Goal: Navigation & Orientation: Find specific page/section

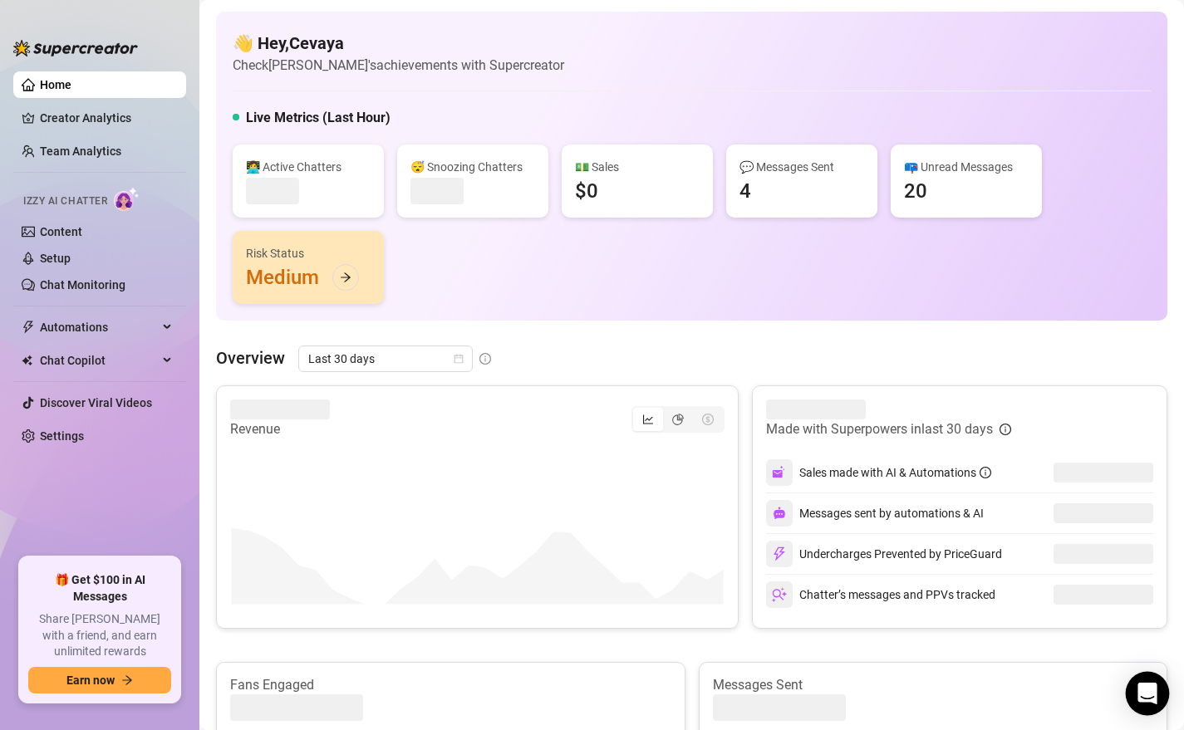
click at [1143, 705] on div "Open Intercom Messenger" at bounding box center [1148, 694] width 44 height 44
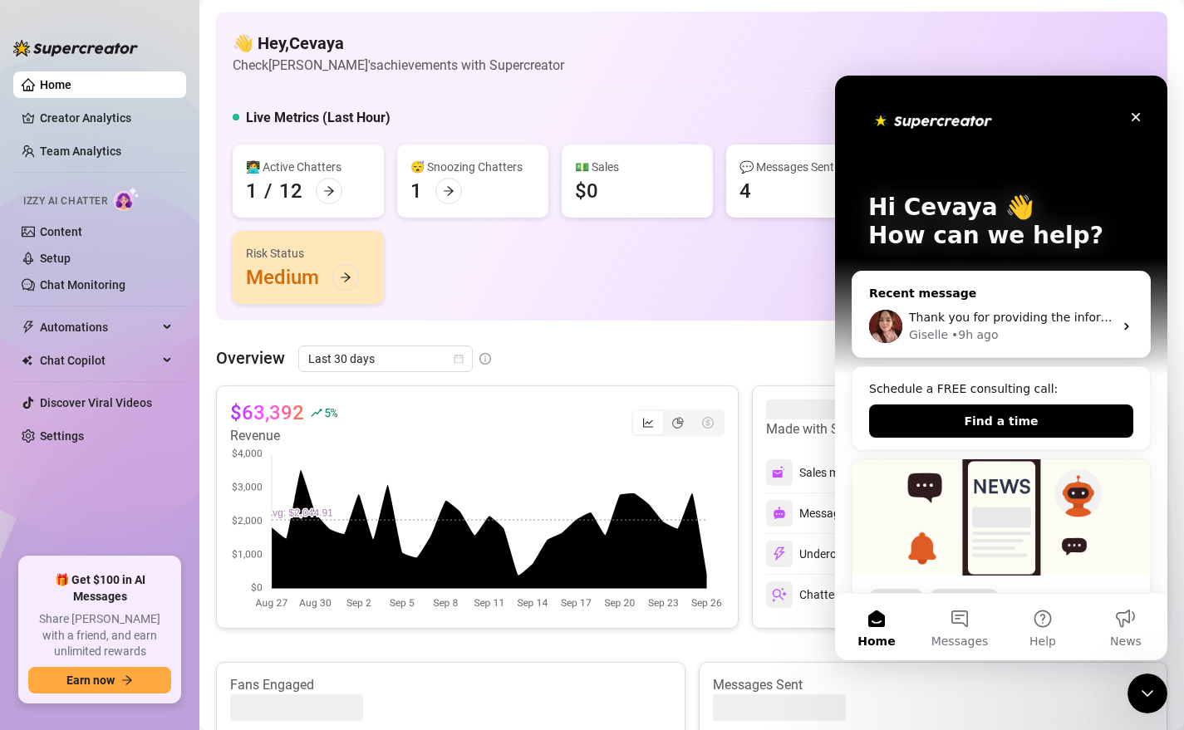
click at [1011, 331] on div "Giselle • 9h ago" at bounding box center [1011, 335] width 204 height 17
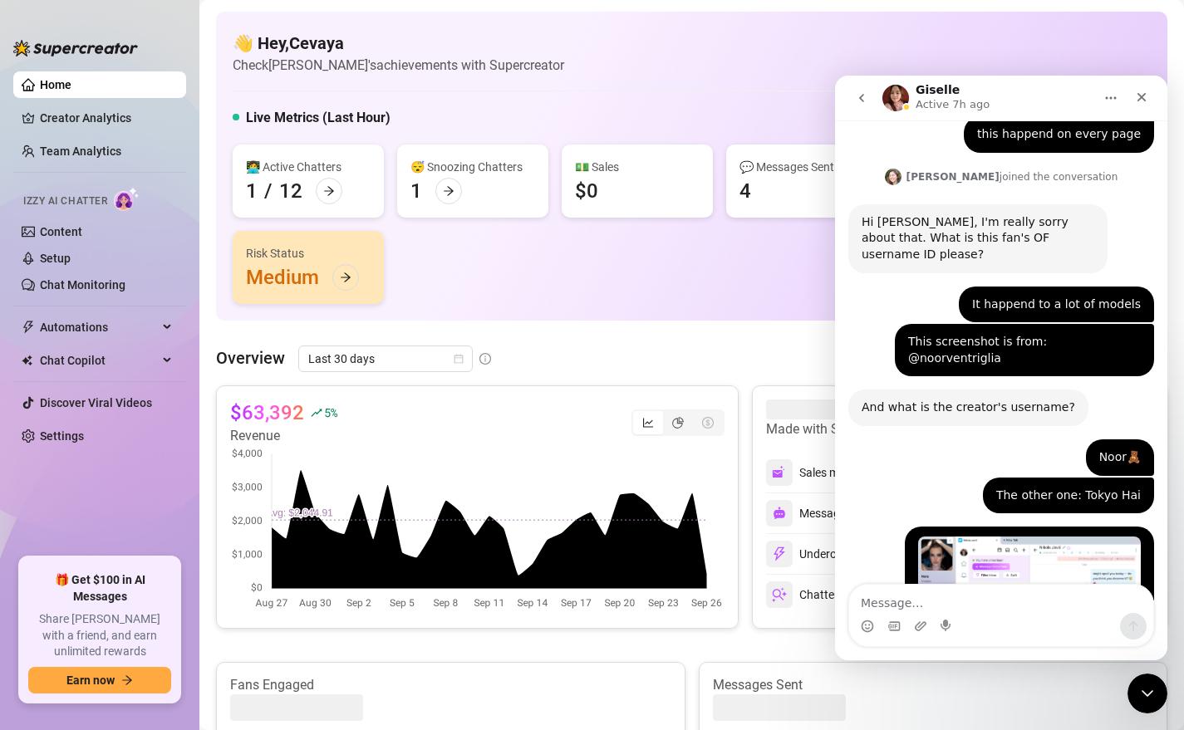
scroll to position [1797, 0]
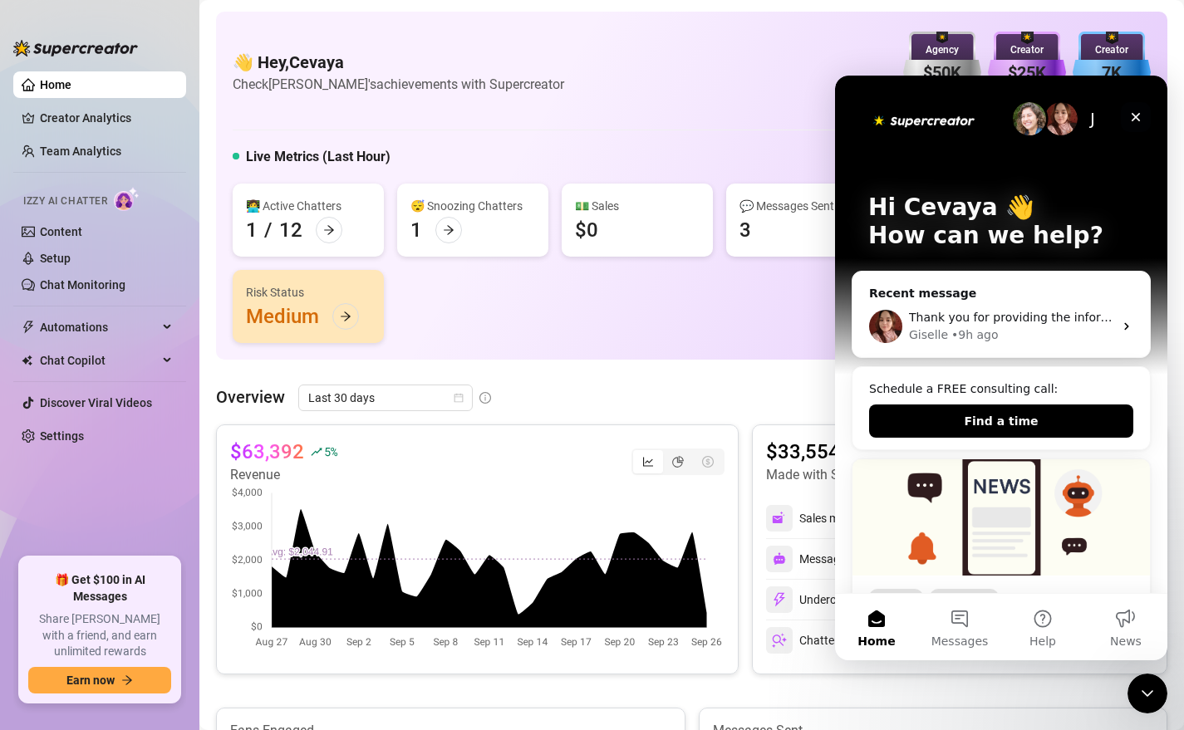
click at [1138, 114] on icon "Close" at bounding box center [1136, 117] width 9 height 9
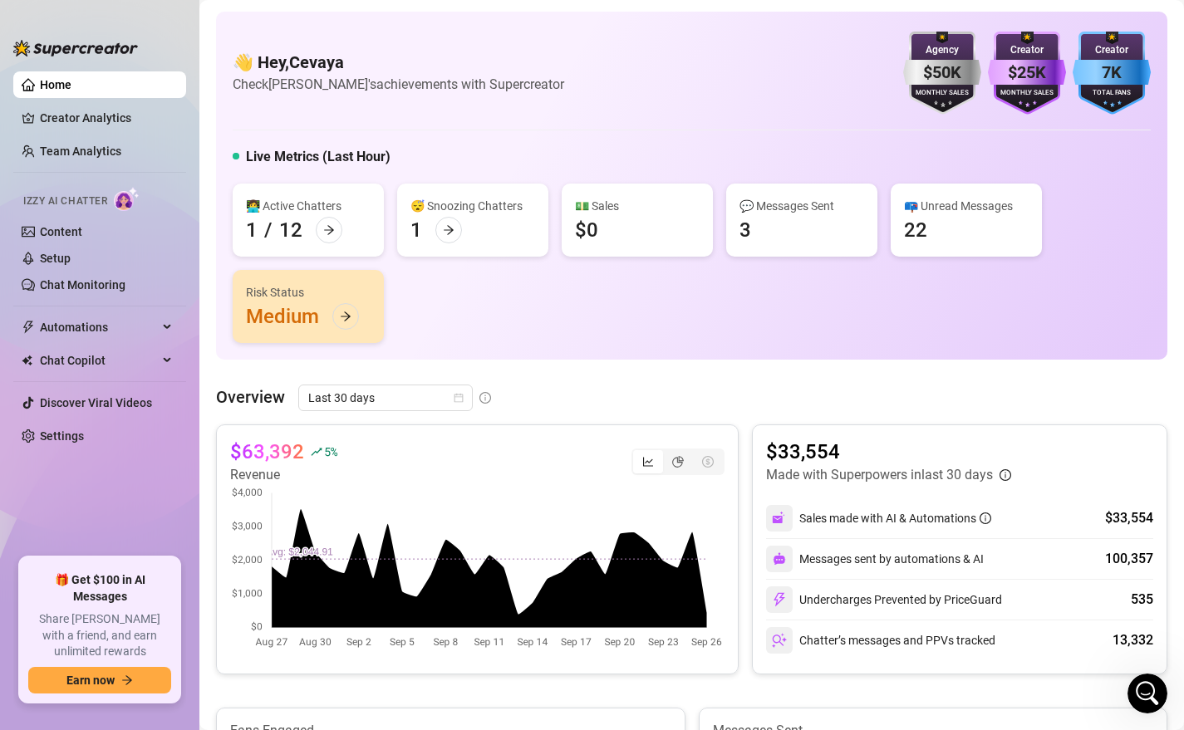
scroll to position [0, 0]
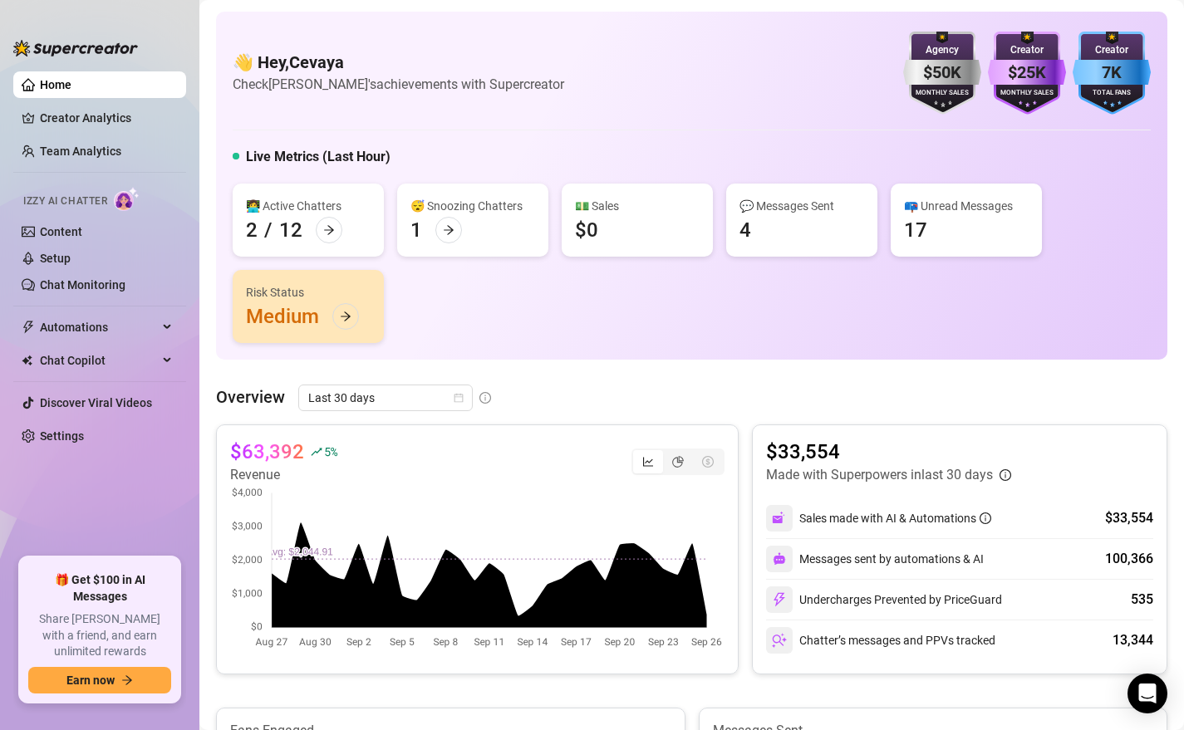
click at [71, 78] on link "Home" at bounding box center [56, 84] width 32 height 13
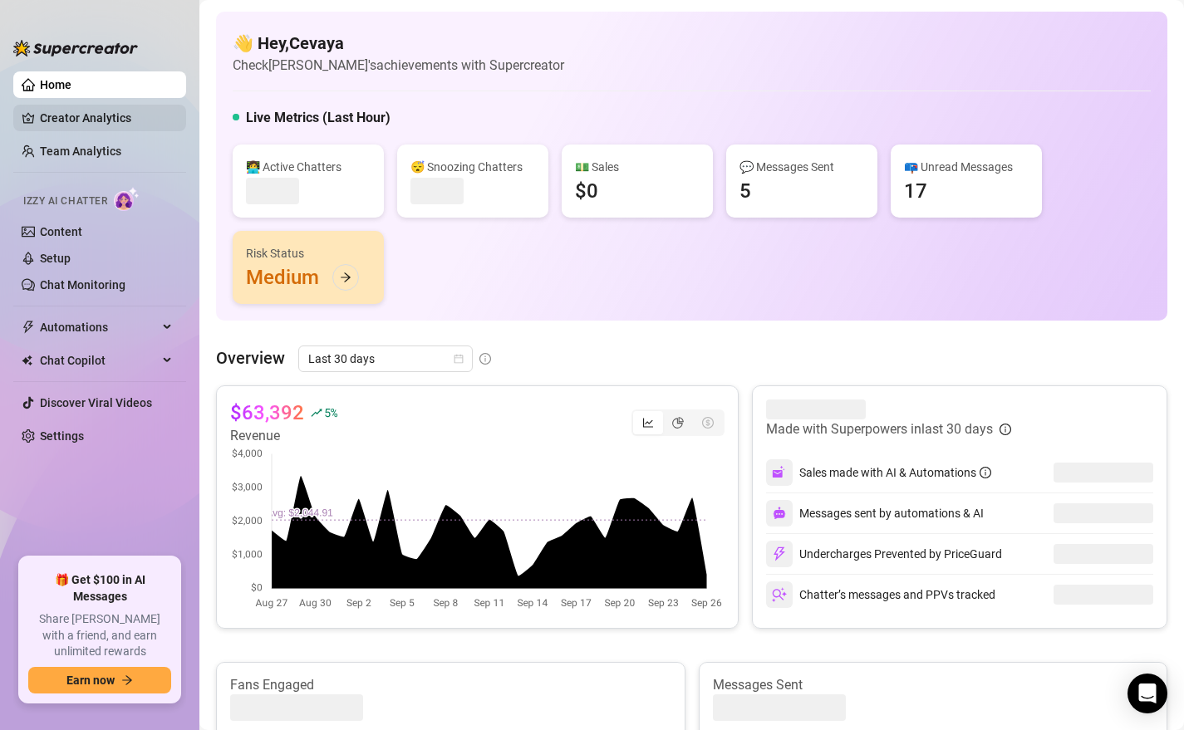
click at [91, 125] on link "Creator Analytics" at bounding box center [106, 118] width 133 height 27
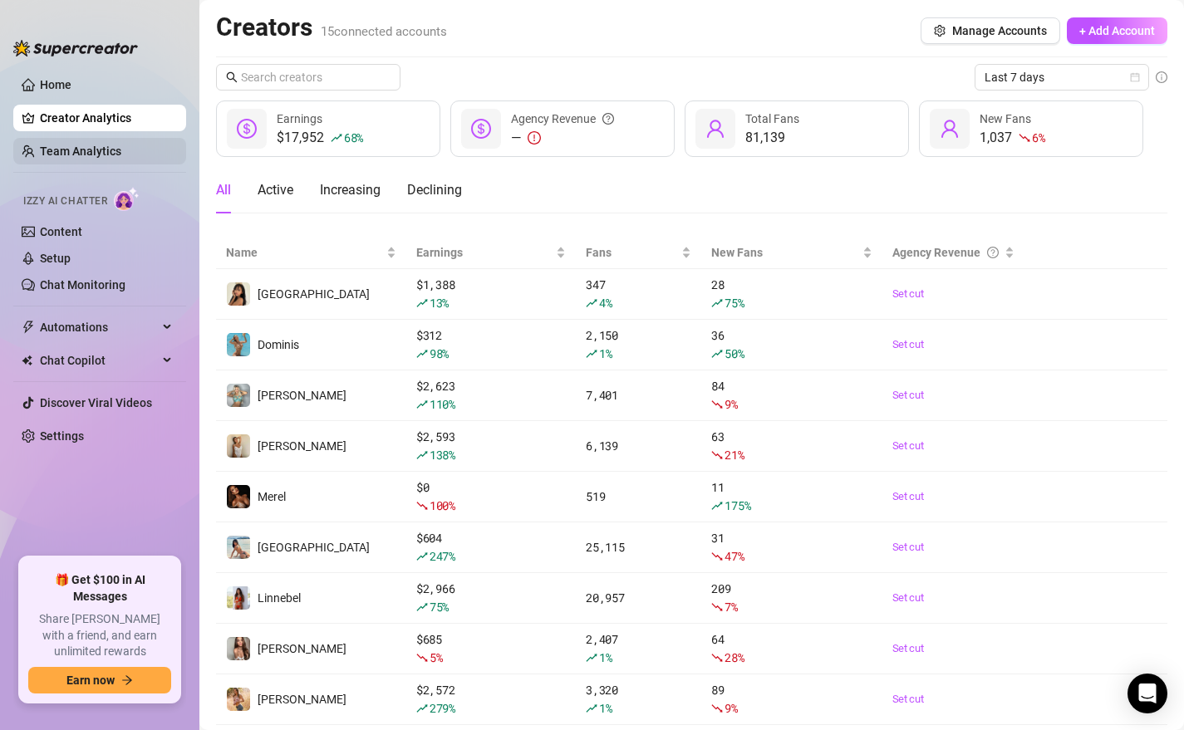
click at [56, 145] on link "Team Analytics" at bounding box center [80, 151] width 81 height 13
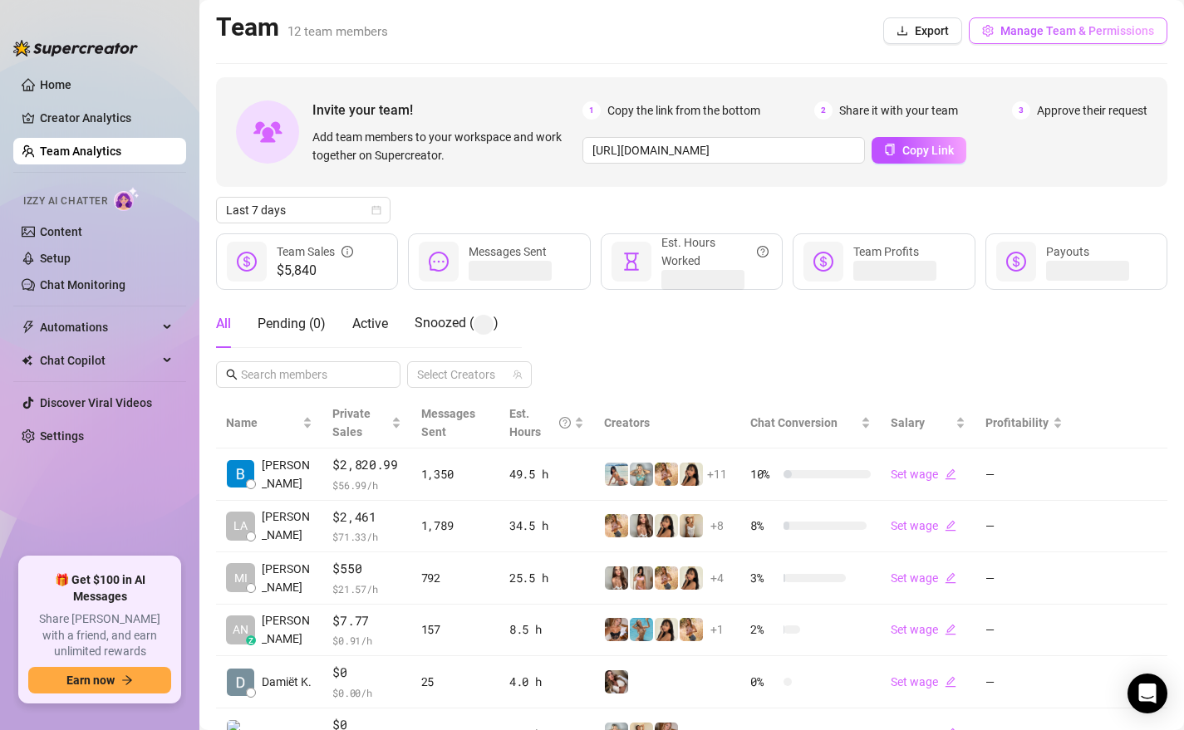
click at [1057, 38] on button "Manage Team & Permissions" at bounding box center [1068, 30] width 199 height 27
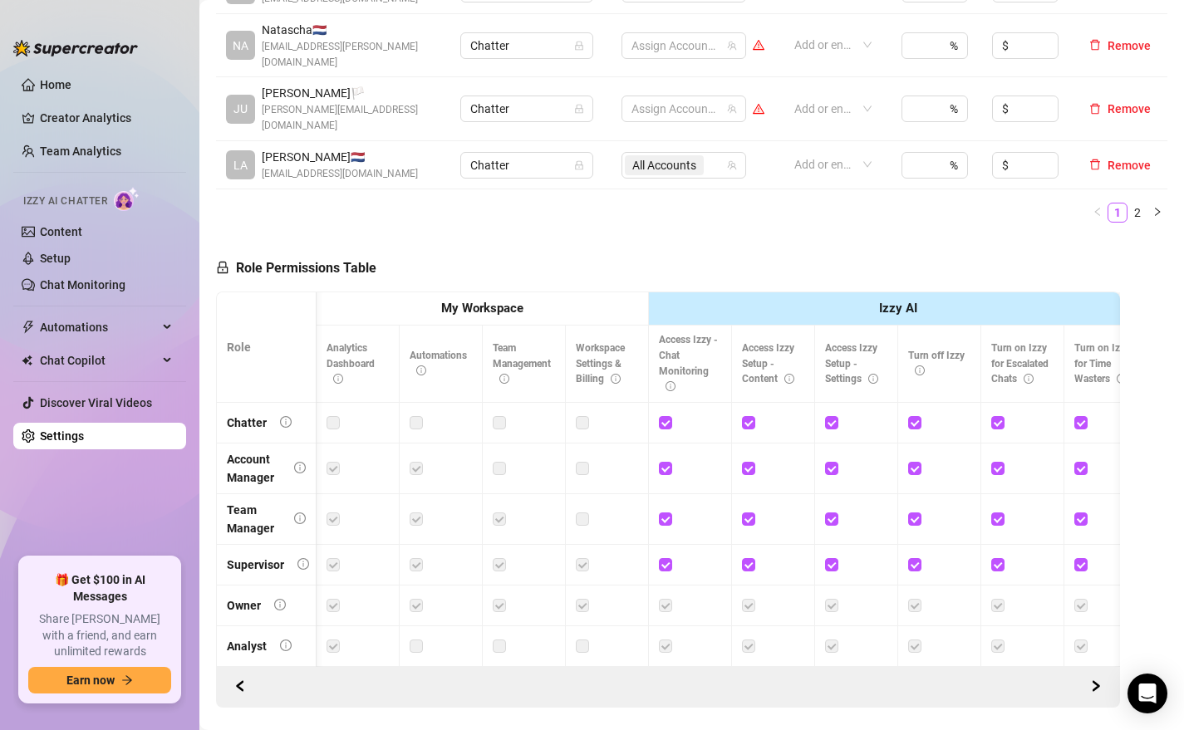
scroll to position [0, 91]
click at [61, 78] on link "Home" at bounding box center [56, 84] width 32 height 13
